Goal: Information Seeking & Learning: Learn about a topic

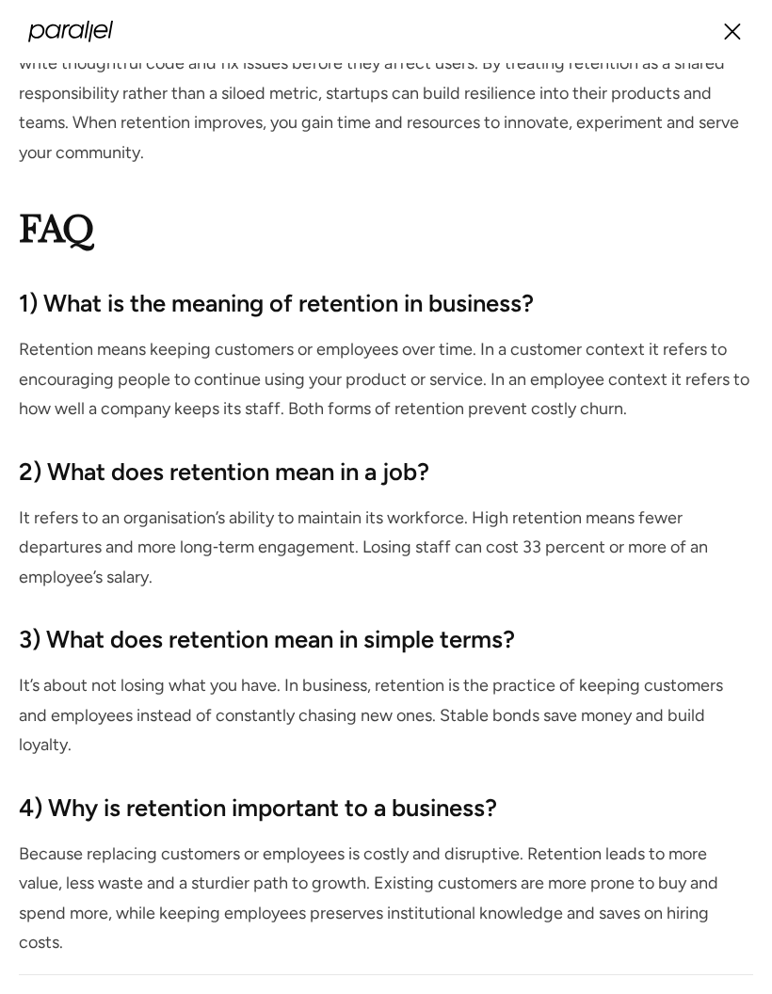
scroll to position [9085, 0]
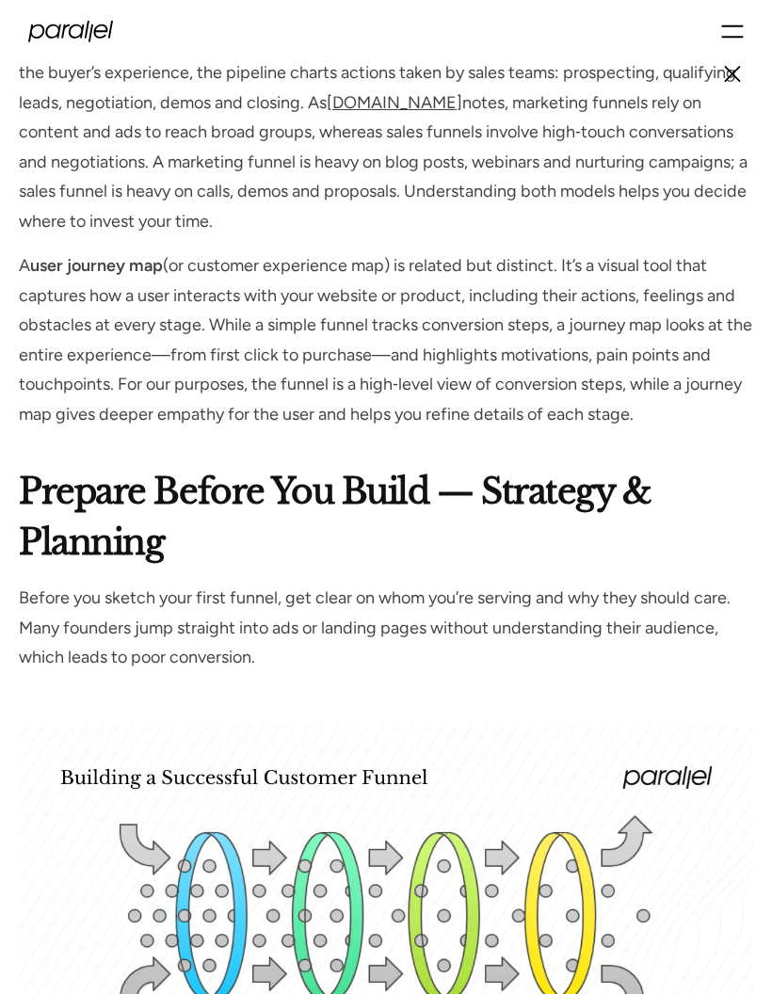
scroll to position [3153, 0]
click at [666, 366] on p "A user journey map (or customer experience map) is related but distinct. It’s a…" at bounding box center [386, 340] width 734 height 178
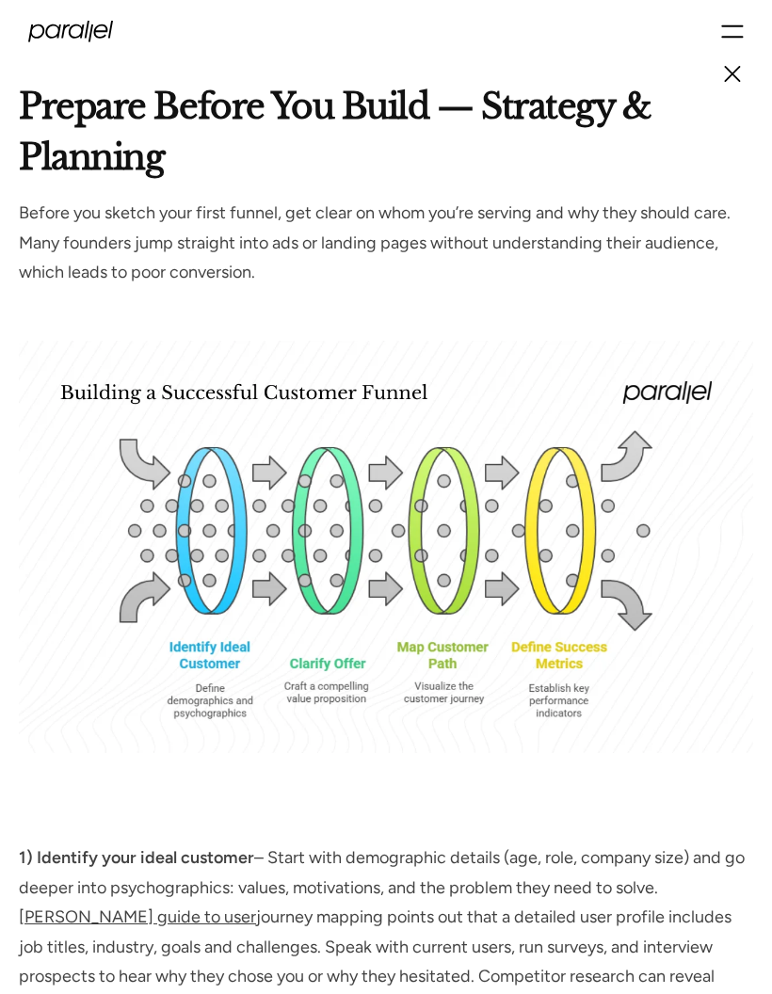
scroll to position [3545, 0]
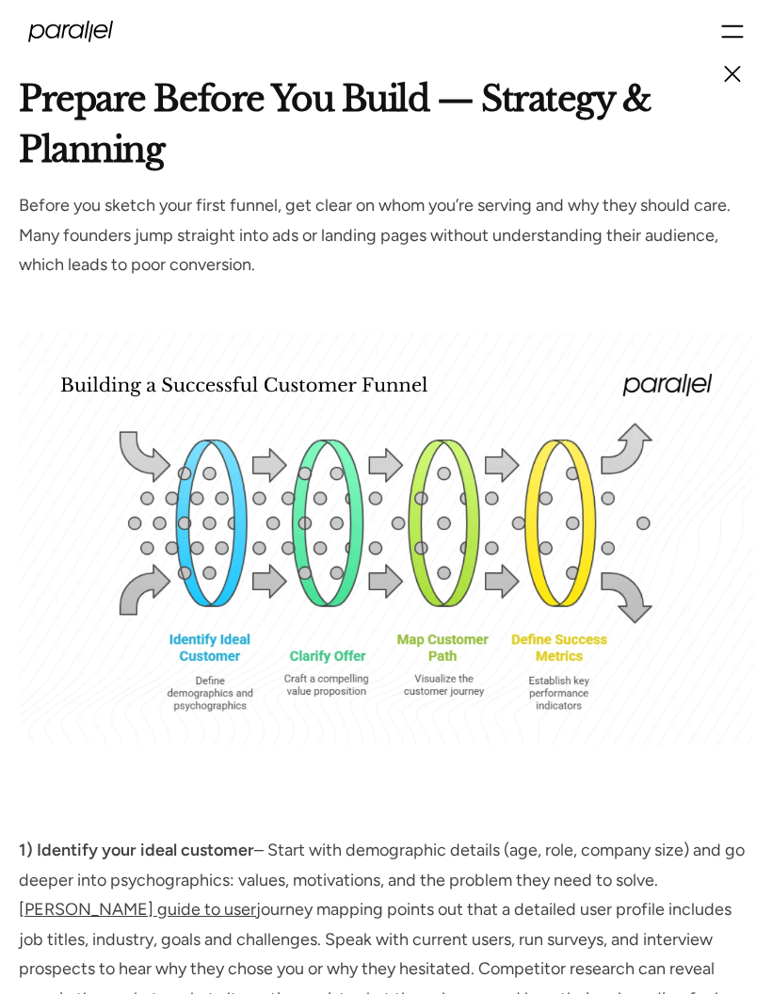
click at [604, 897] on p "1) Identify your ideal customer – Start with demographic details (age, role, co…" at bounding box center [386, 925] width 734 height 178
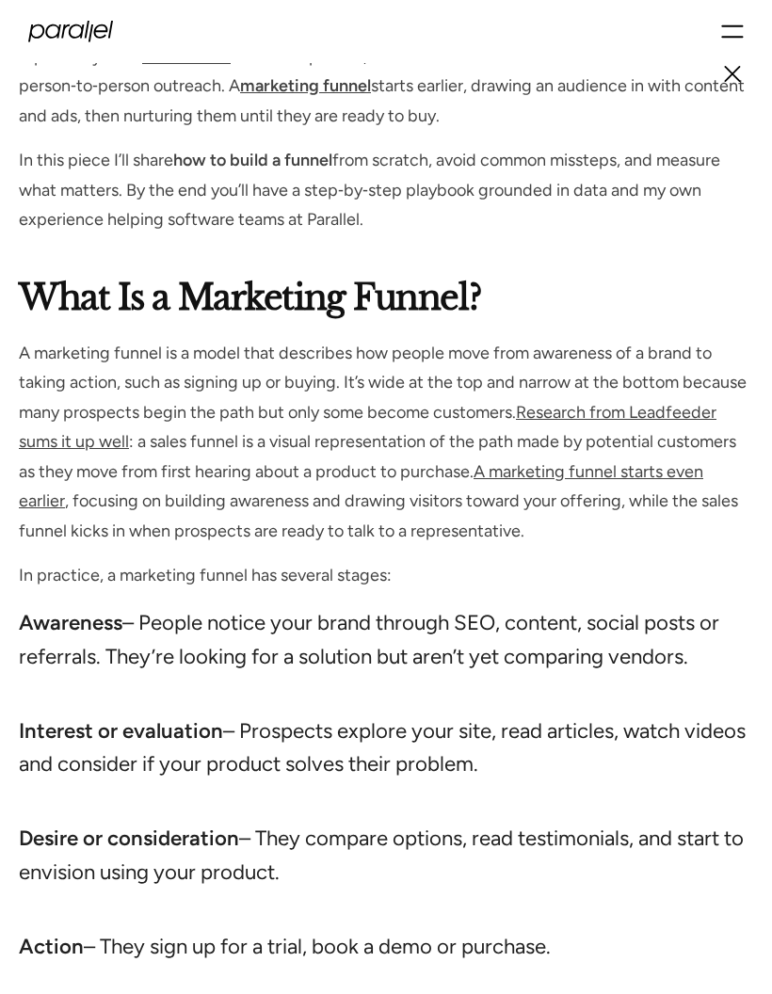
scroll to position [1513, 0]
click at [574, 615] on li "Awareness – People notice your brand through SEO, content, social posts or refe…" at bounding box center [386, 656] width 734 height 101
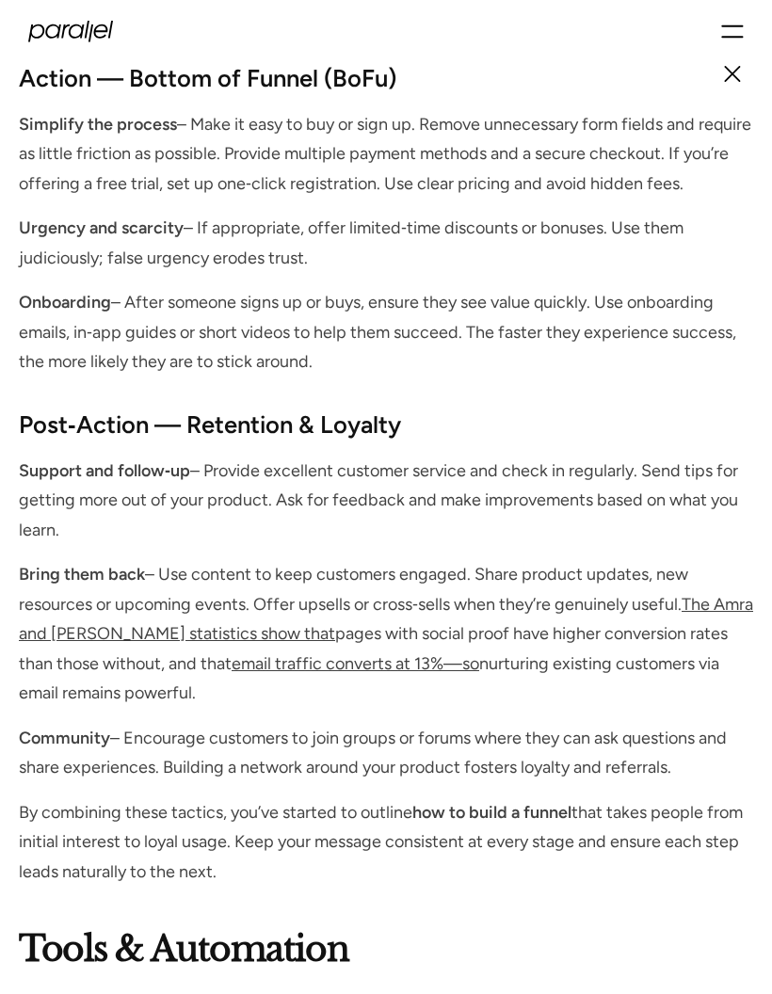
scroll to position [7162, 0]
click at [225, 170] on p "Simplify the process – Make it easy to buy or sign up. Remove unnecessary form …" at bounding box center [386, 154] width 734 height 89
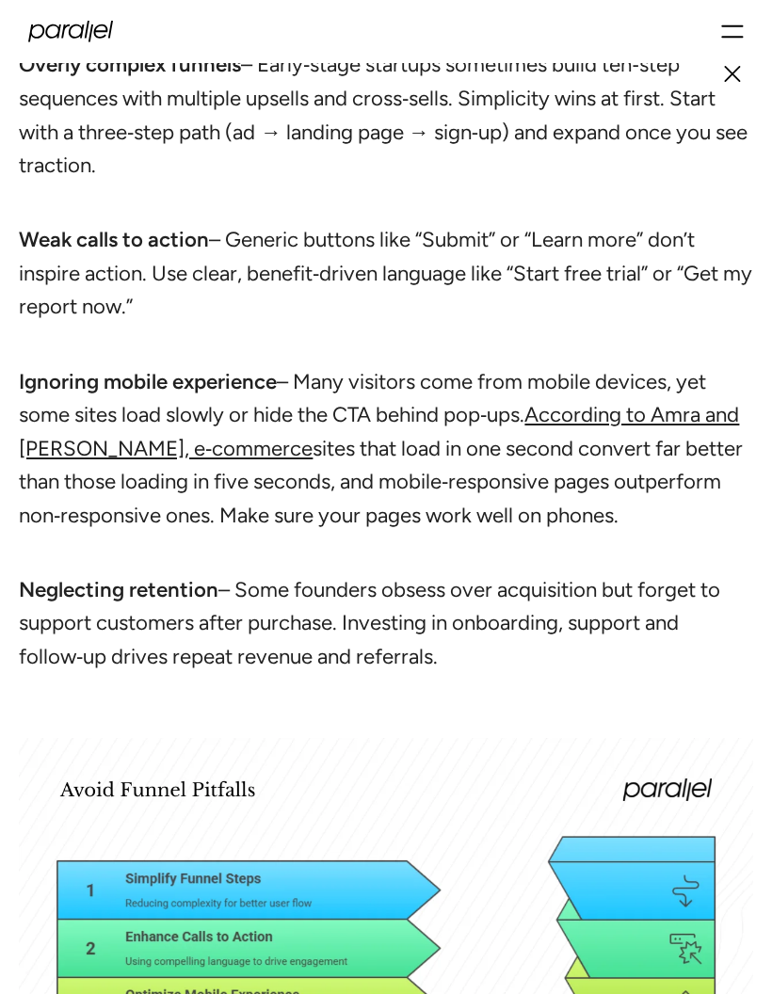
scroll to position [10029, 0]
click at [435, 290] on li "Weak calls to action – Generic buttons like “Submit” or “Learn more” don’t insp…" at bounding box center [386, 290] width 734 height 134
click at [473, 289] on li "Weak calls to action – Generic buttons like “Submit” or “Learn more” don’t insp…" at bounding box center [386, 290] width 734 height 134
click at [473, 288] on li "Weak calls to action – Generic buttons like “Submit” or “Learn more” don’t insp…" at bounding box center [386, 290] width 734 height 134
click at [469, 289] on li "Weak calls to action – Generic buttons like “Submit” or “Learn more” don’t insp…" at bounding box center [386, 290] width 734 height 134
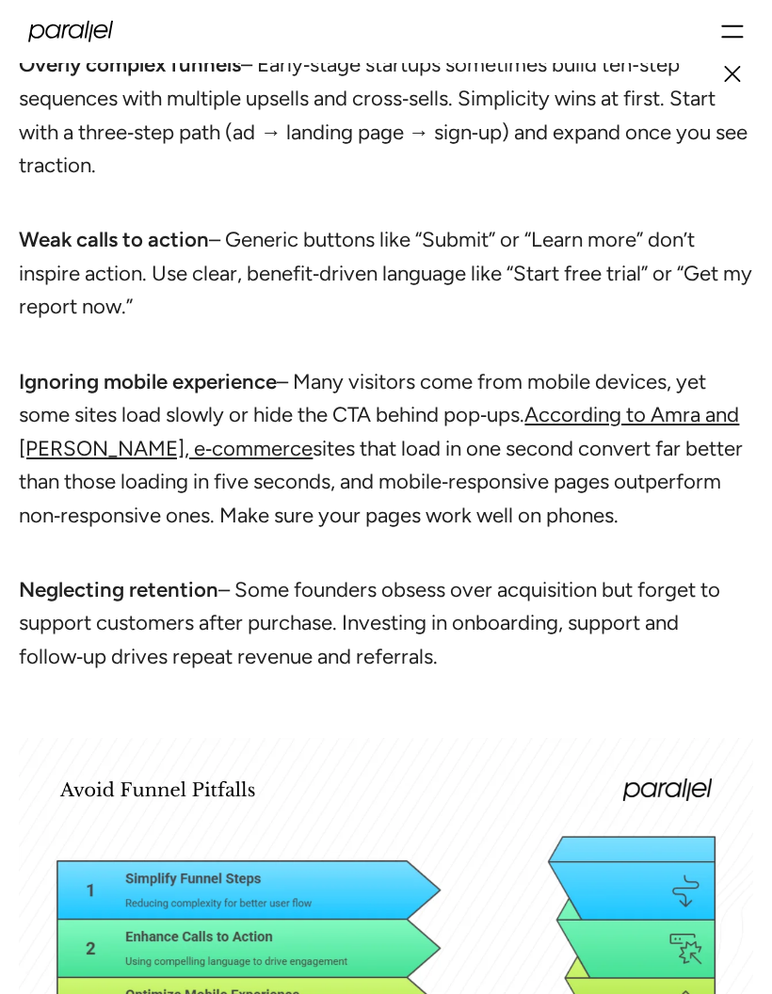
click at [468, 294] on li "Weak calls to action – Generic buttons like “Submit” or “Learn more” don’t insp…" at bounding box center [386, 290] width 734 height 134
click at [473, 365] on li "Ignoring mobile experience – Many visitors come from mobile devices, yet some s…" at bounding box center [386, 465] width 734 height 201
click at [478, 365] on li "Ignoring mobile experience – Many visitors come from mobile devices, yet some s…" at bounding box center [386, 465] width 734 height 201
click at [483, 365] on li "Ignoring mobile experience – Many visitors come from mobile devices, yet some s…" at bounding box center [386, 465] width 734 height 201
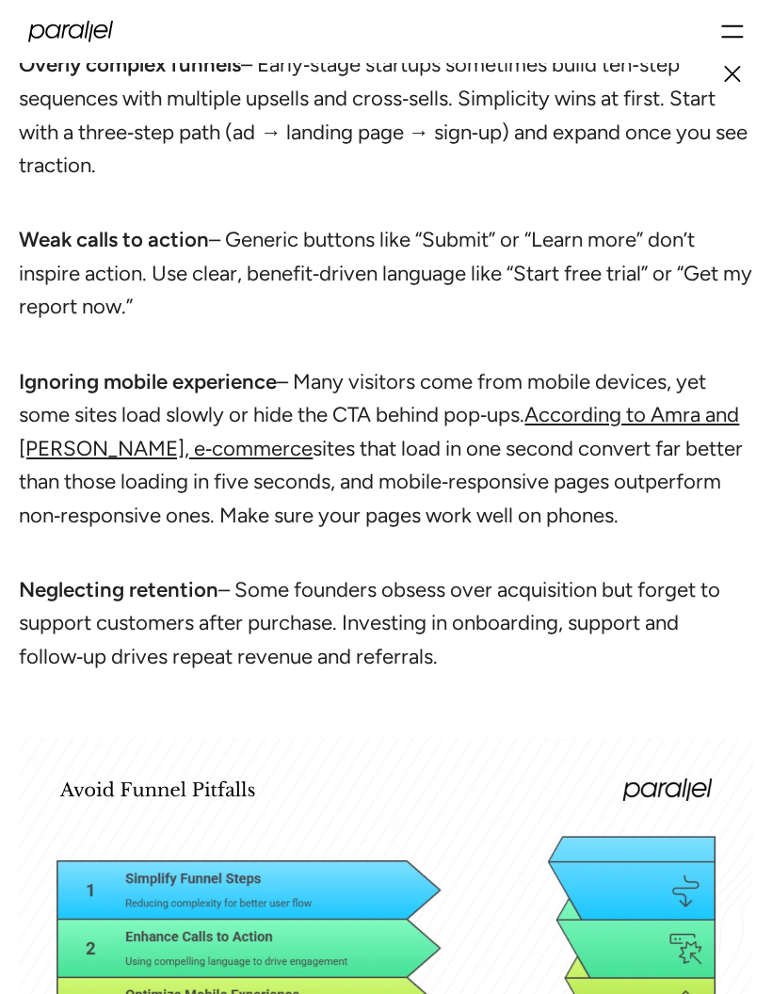
click at [484, 365] on li "Ignoring mobile experience – Many visitors come from mobile devices, yet some s…" at bounding box center [386, 465] width 734 height 201
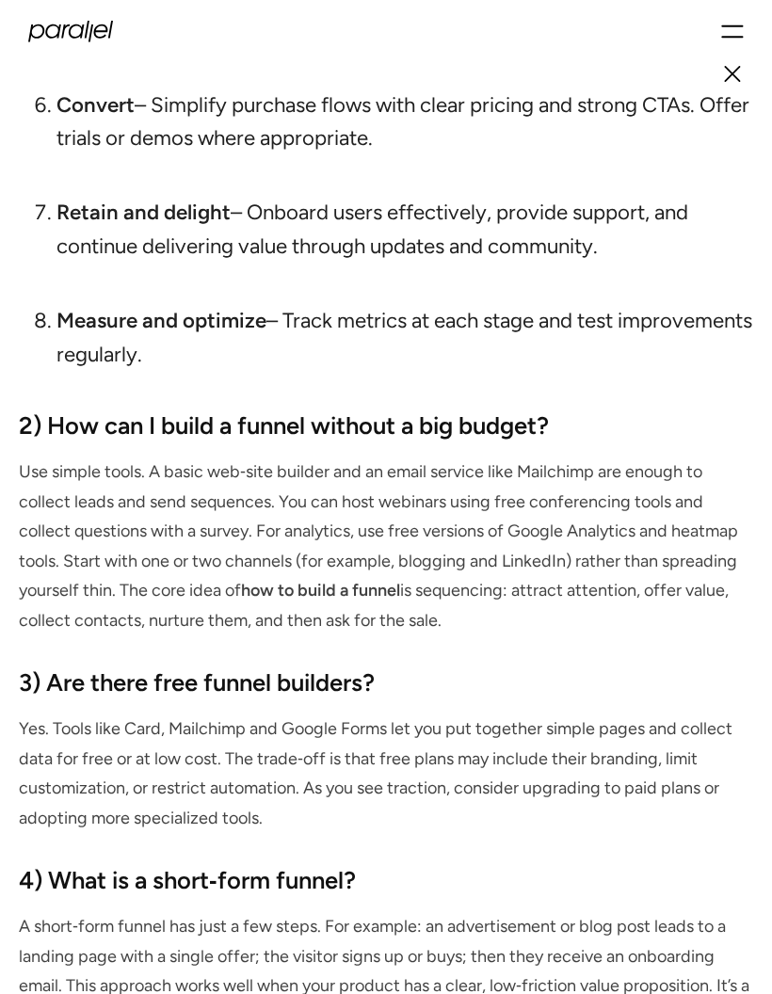
scroll to position [12982, 0]
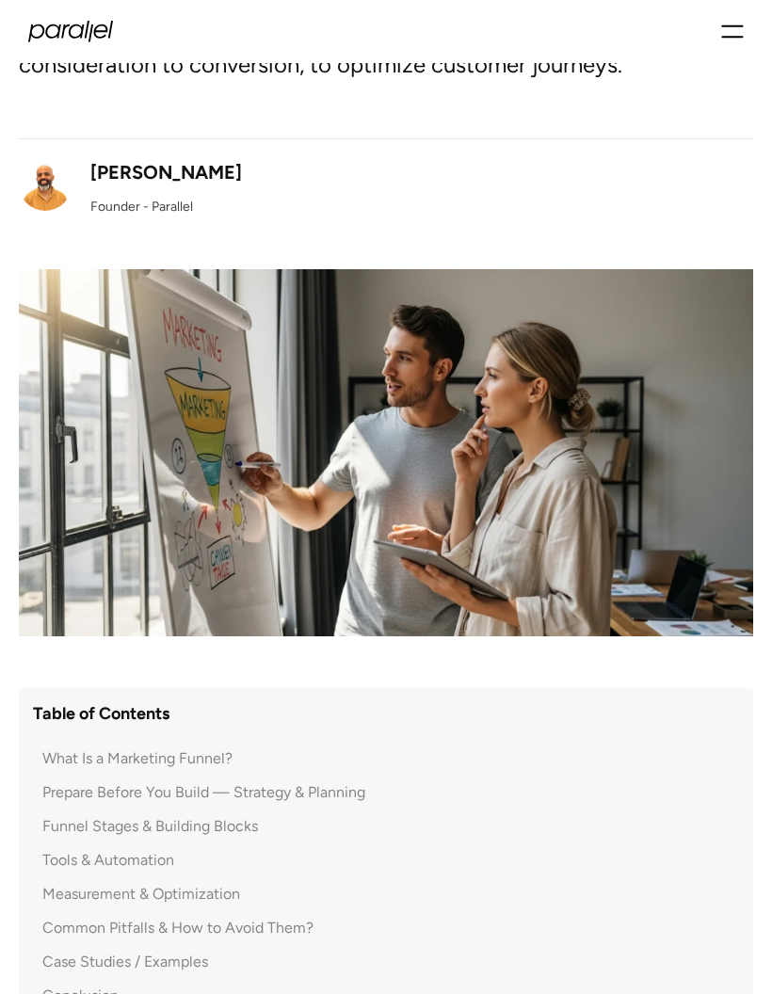
scroll to position [226, 0]
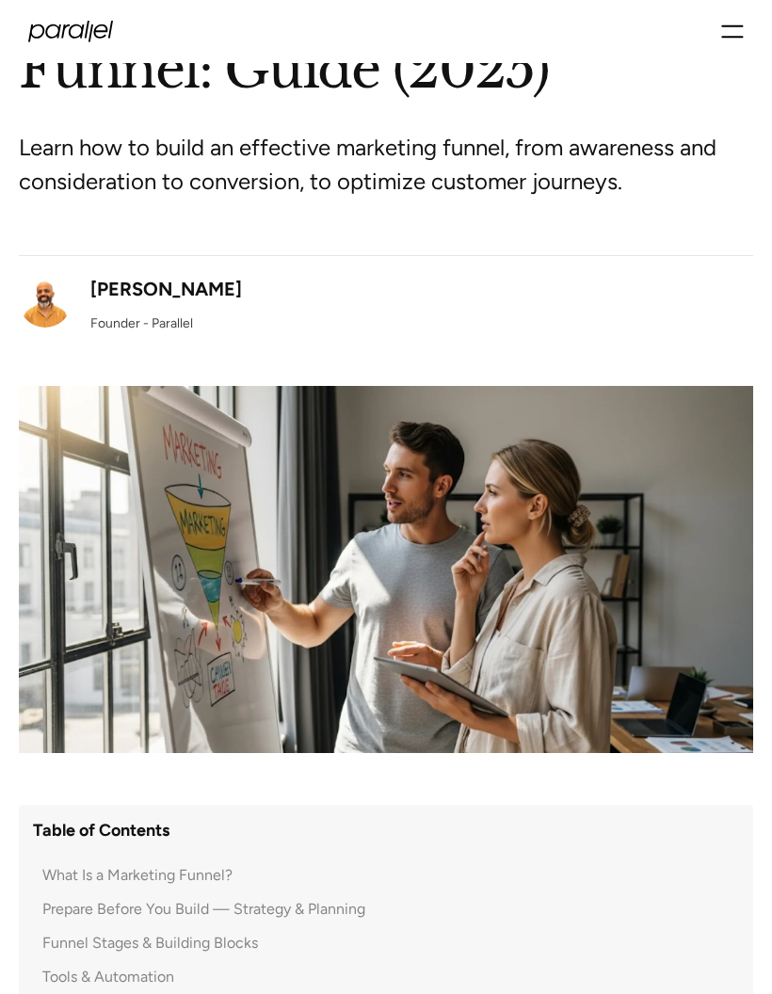
click at [137, 281] on div "[PERSON_NAME]" at bounding box center [166, 290] width 152 height 28
click at [209, 299] on div "[PERSON_NAME]" at bounding box center [166, 290] width 152 height 28
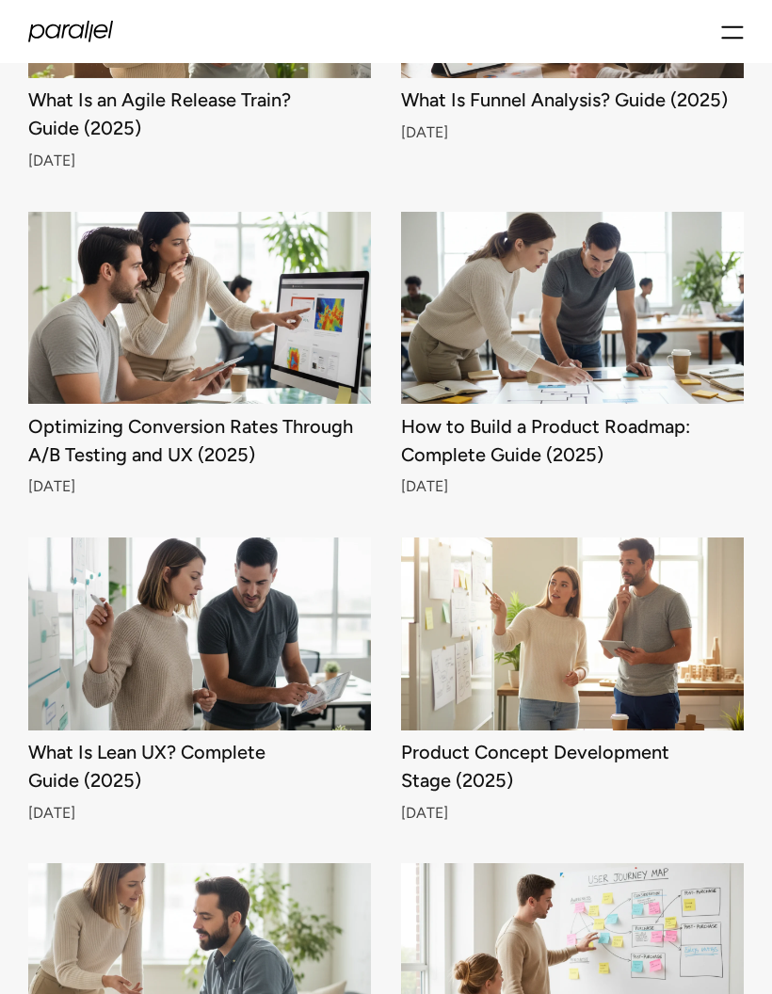
scroll to position [3331, 0]
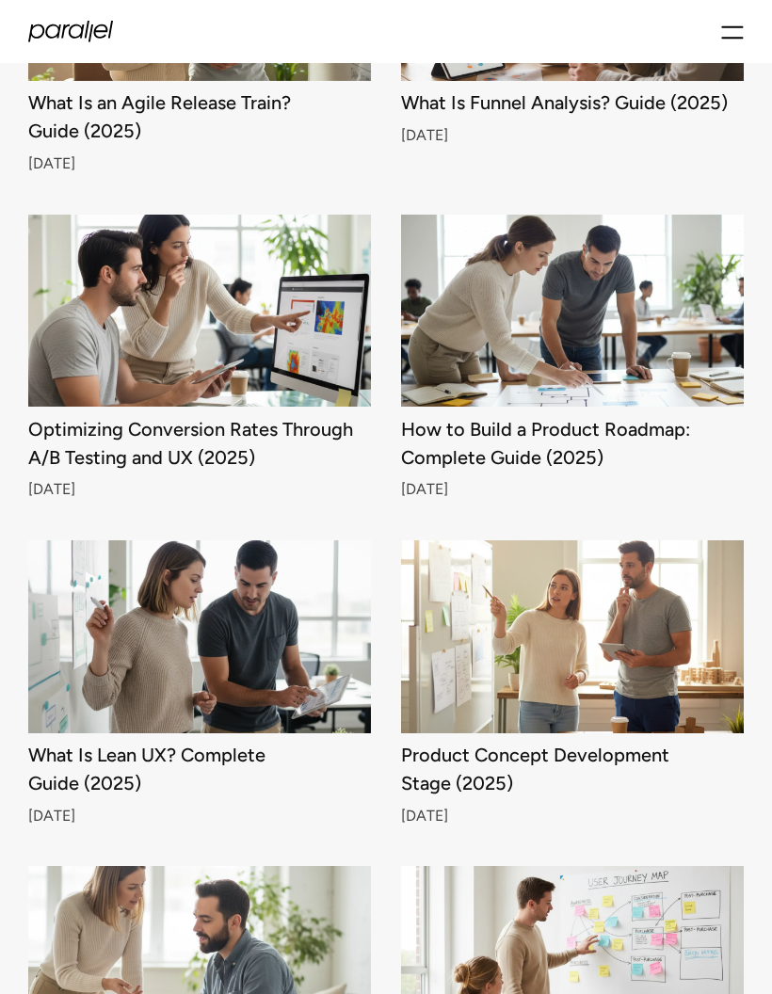
click at [529, 312] on img at bounding box center [572, 311] width 343 height 193
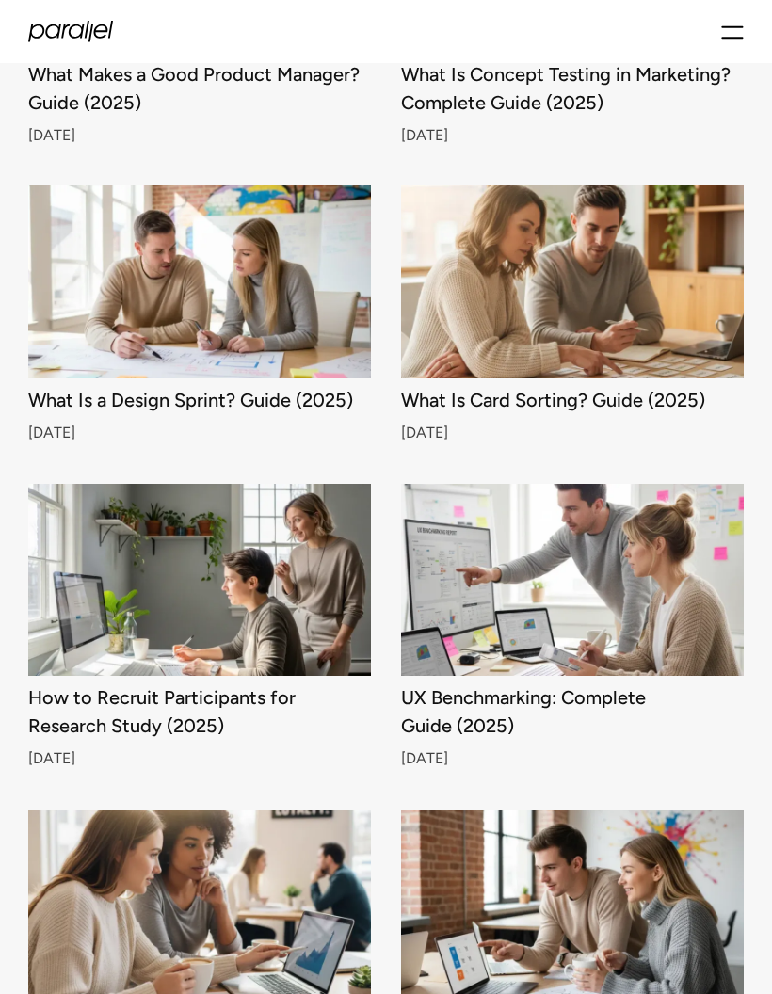
scroll to position [7272, 0]
click at [502, 519] on img at bounding box center [572, 580] width 343 height 193
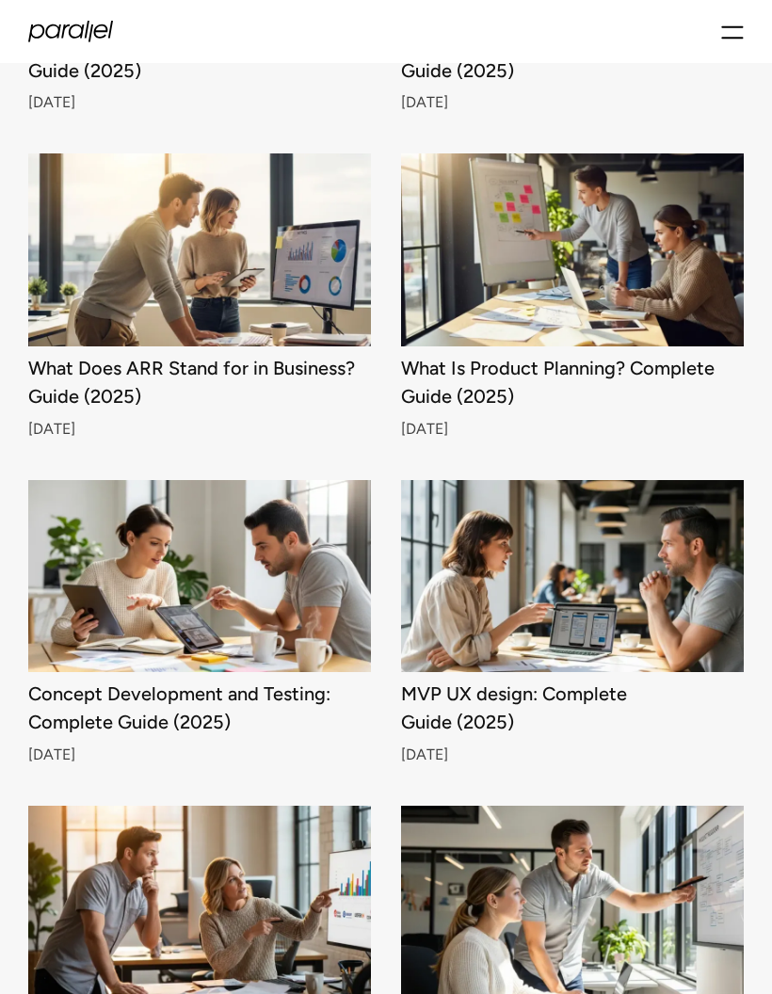
click at [531, 102] on div "How to Write an Epic in Agile: Complete Guide (2025) Oct 11, 2025 What Is a UX …" at bounding box center [385, 481] width 715 height 16246
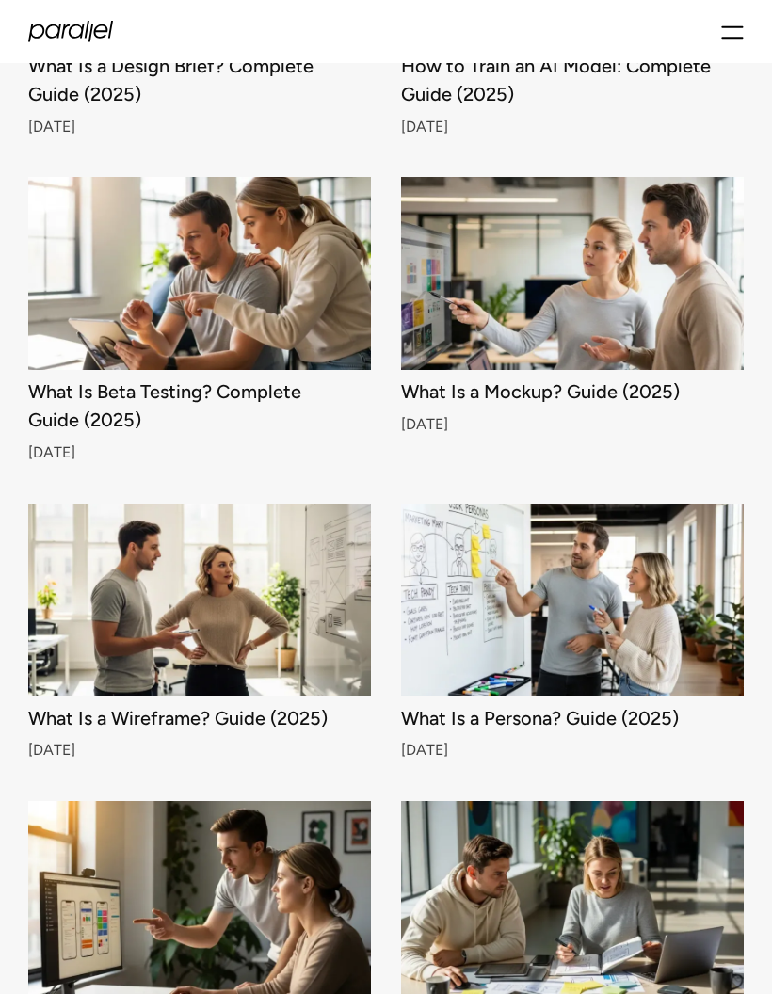
scroll to position [15048, 0]
click at [491, 552] on img at bounding box center [572, 600] width 343 height 193
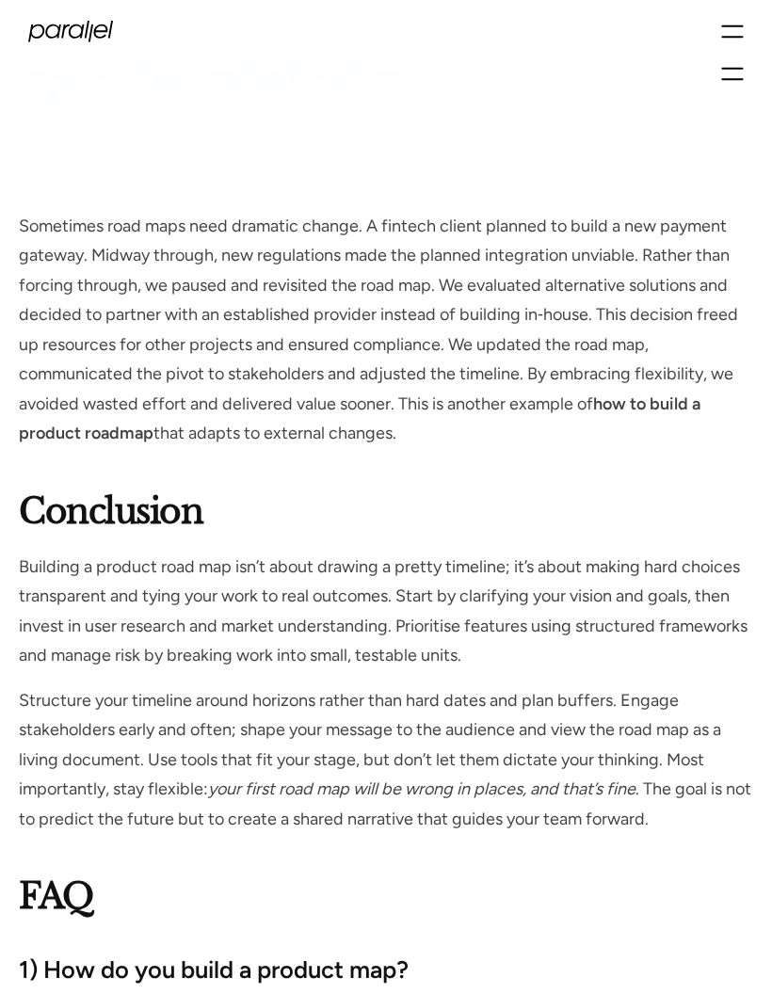
scroll to position [17899, 0]
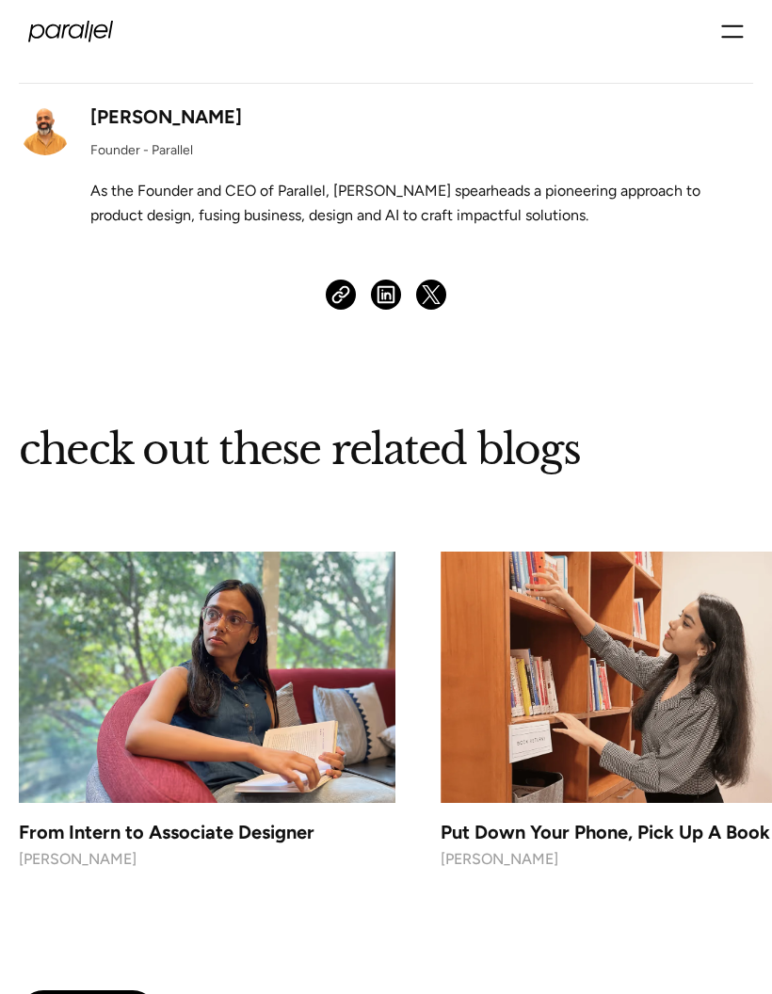
scroll to position [15979, 0]
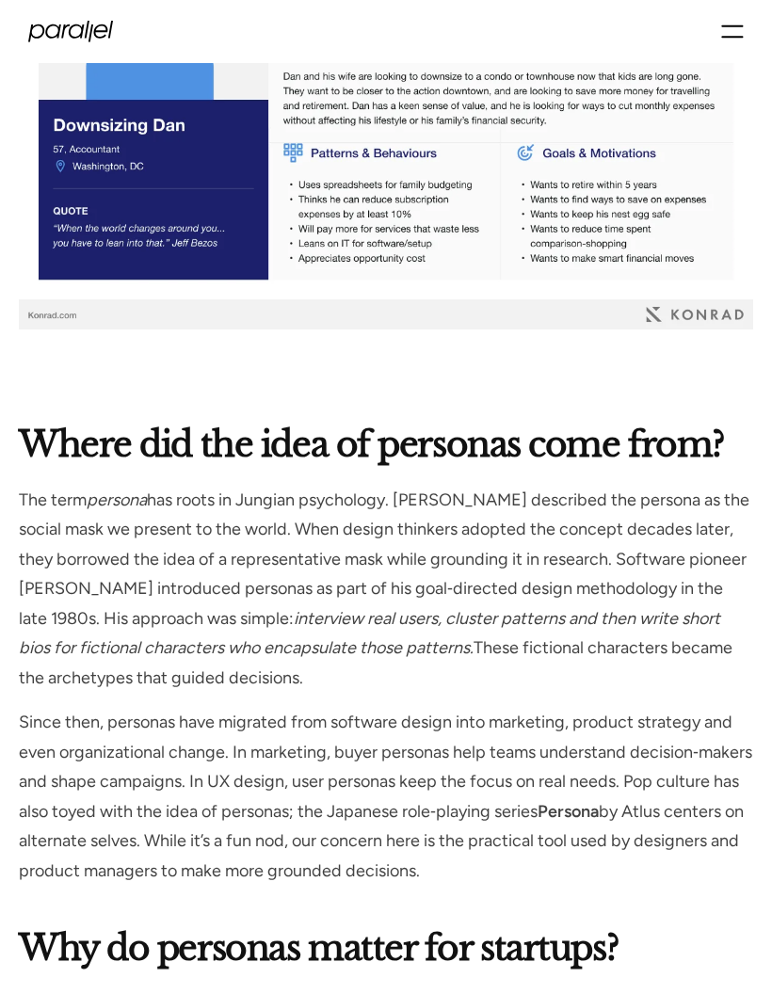
click at [469, 431] on strong "Where did the idea of personas come from?" at bounding box center [371, 445] width 705 height 42
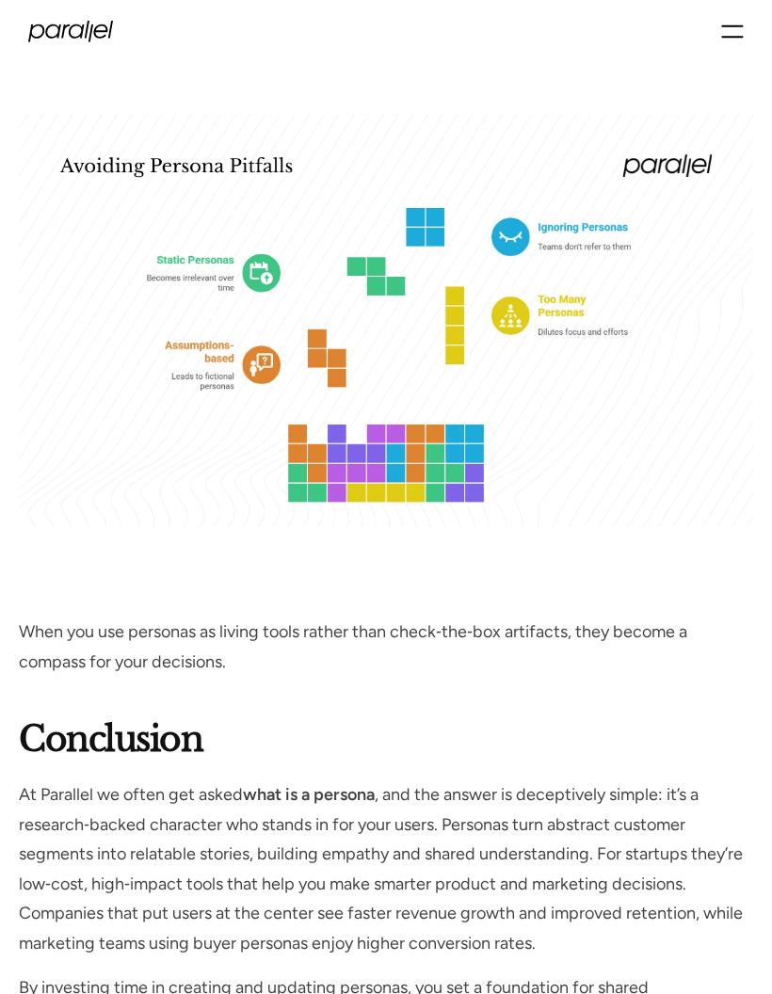
scroll to position [10190, 0]
